Goal: Navigation & Orientation: Understand site structure

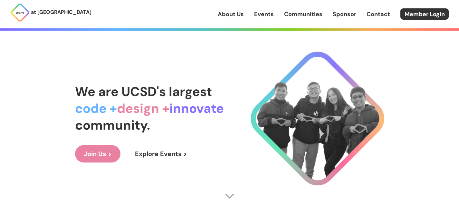
click at [101, 152] on link "Join Us >" at bounding box center [97, 153] width 45 height 17
click at [232, 14] on link "About Us" at bounding box center [231, 14] width 26 height 8
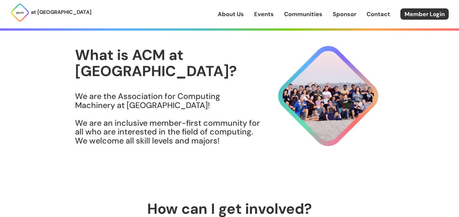
scroll to position [14, 0]
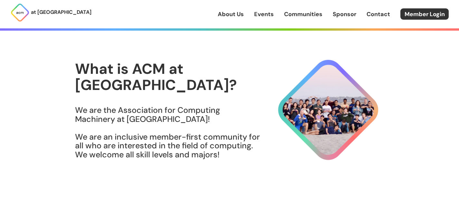
click at [314, 11] on link "Communities" at bounding box center [303, 14] width 38 height 8
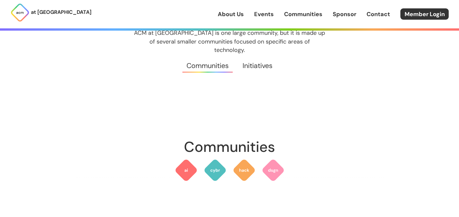
scroll to position [59, 0]
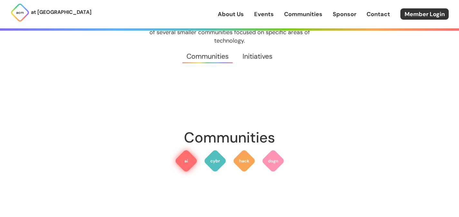
click at [187, 153] on img at bounding box center [186, 160] width 23 height 23
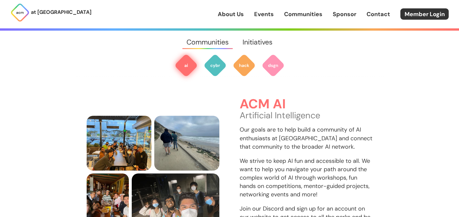
scroll to position [218, 0]
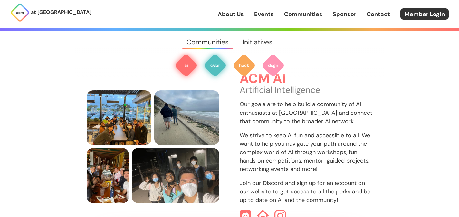
click at [218, 63] on img at bounding box center [215, 65] width 23 height 23
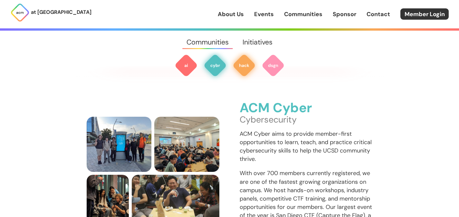
scroll to position [423, 0]
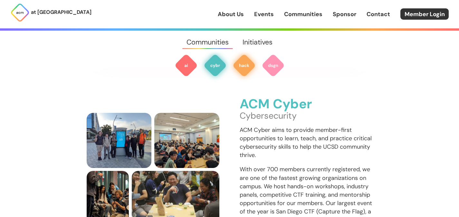
click at [250, 67] on img at bounding box center [244, 65] width 23 height 23
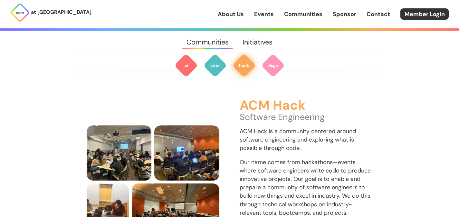
scroll to position [649, 0]
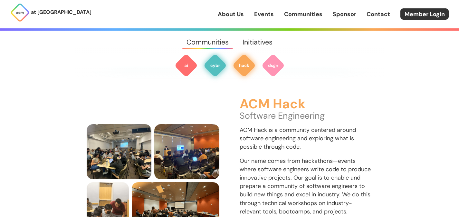
click at [215, 72] on img at bounding box center [215, 65] width 23 height 23
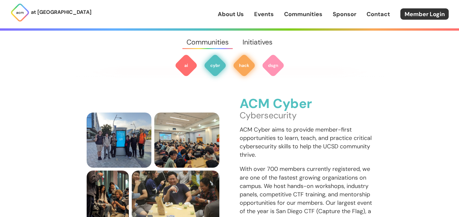
scroll to position [423, 0]
click at [277, 67] on img at bounding box center [273, 65] width 23 height 23
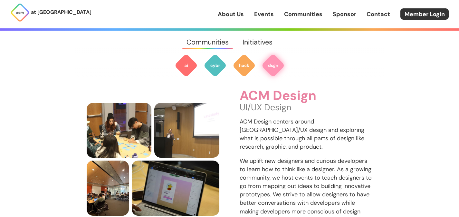
scroll to position [907, 0]
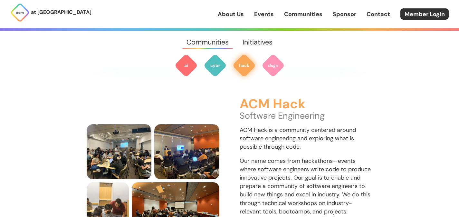
scroll to position [649, 0]
click at [239, 15] on link "About Us" at bounding box center [231, 14] width 26 height 8
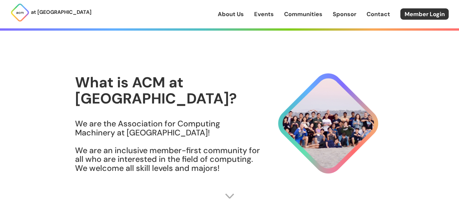
click at [51, 8] on p "at [GEOGRAPHIC_DATA]" at bounding box center [61, 12] width 61 height 8
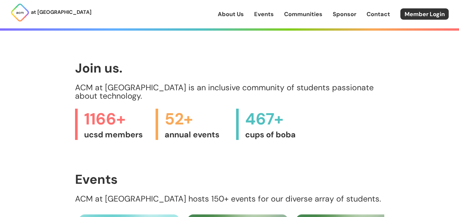
scroll to position [194, 0]
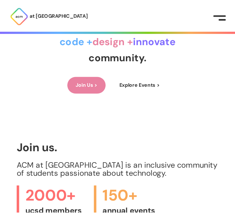
scroll to position [169, 0]
